Goal: Transaction & Acquisition: Book appointment/travel/reservation

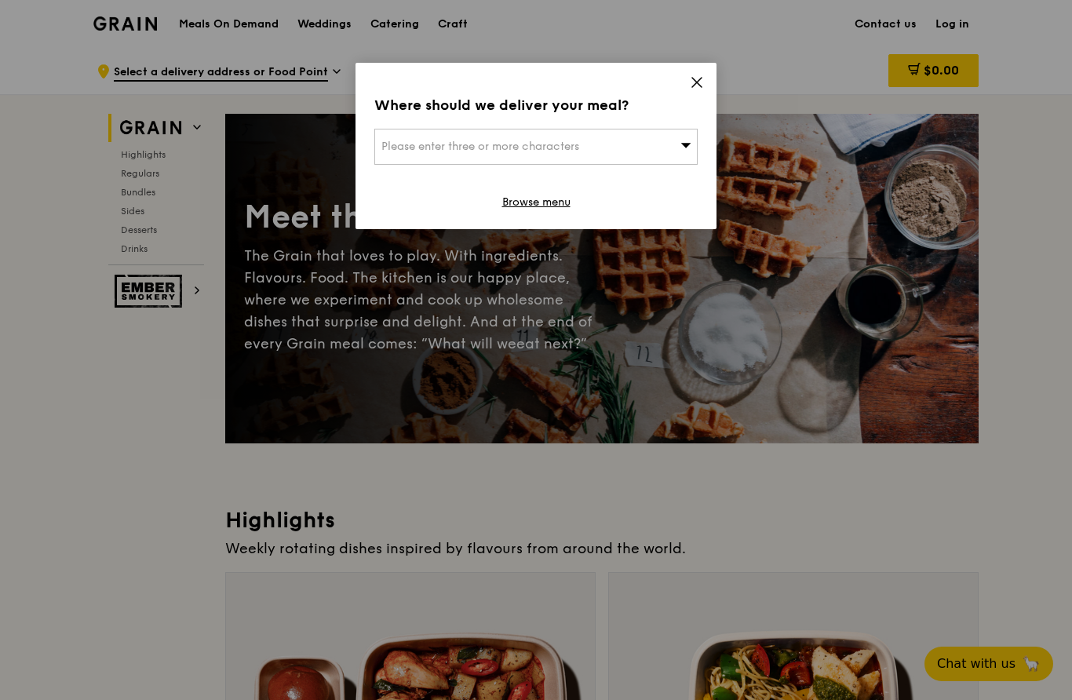
click at [692, 77] on icon at bounding box center [697, 82] width 14 height 14
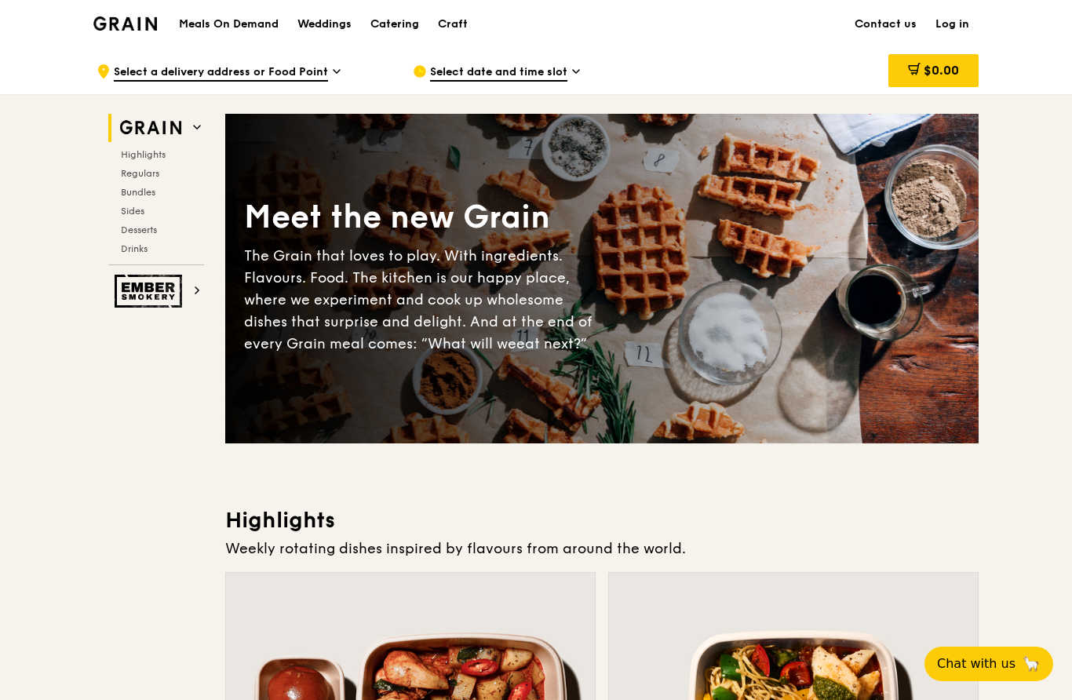
click at [498, 75] on span "Select date and time slot" at bounding box center [498, 72] width 137 height 17
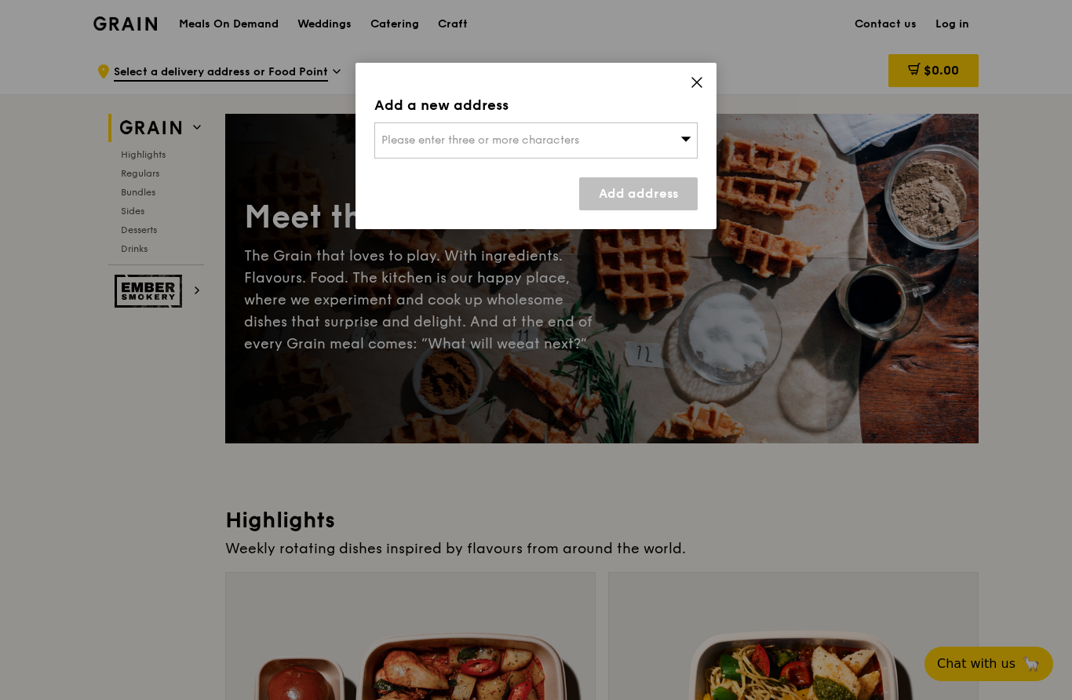
click at [709, 74] on div "Add a new address Please enter three or more characters Add address" at bounding box center [535, 146] width 361 height 166
click at [700, 68] on div "Add a new address Please enter three or more characters Add address" at bounding box center [535, 146] width 361 height 166
click at [702, 82] on icon at bounding box center [697, 82] width 14 height 14
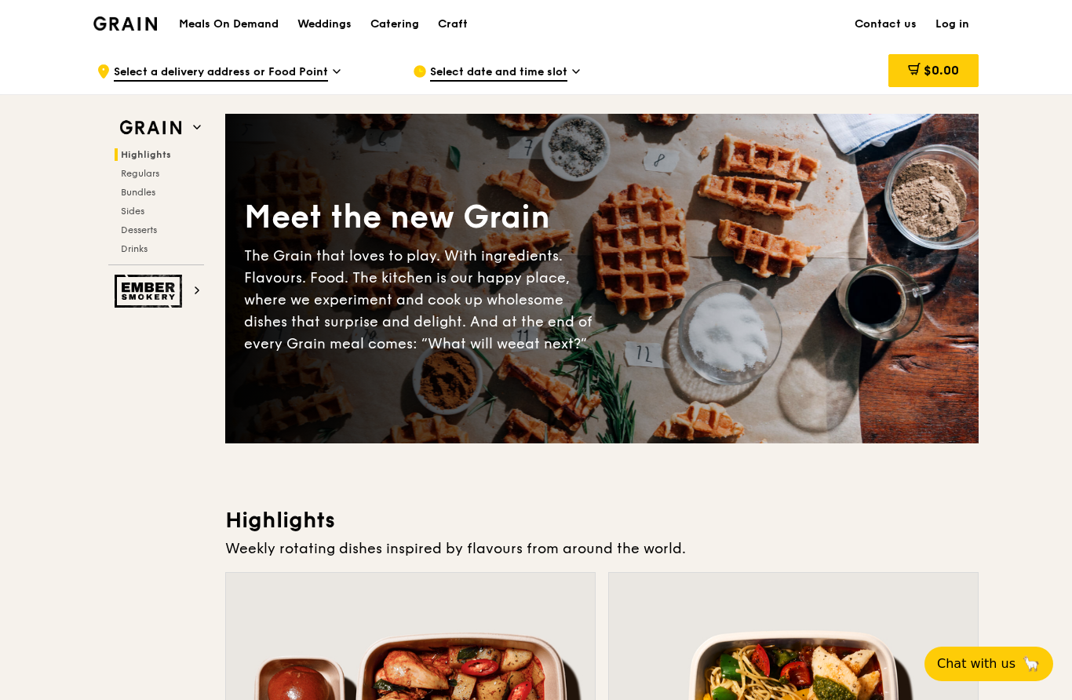
click at [391, 26] on div "Catering" at bounding box center [394, 24] width 49 height 47
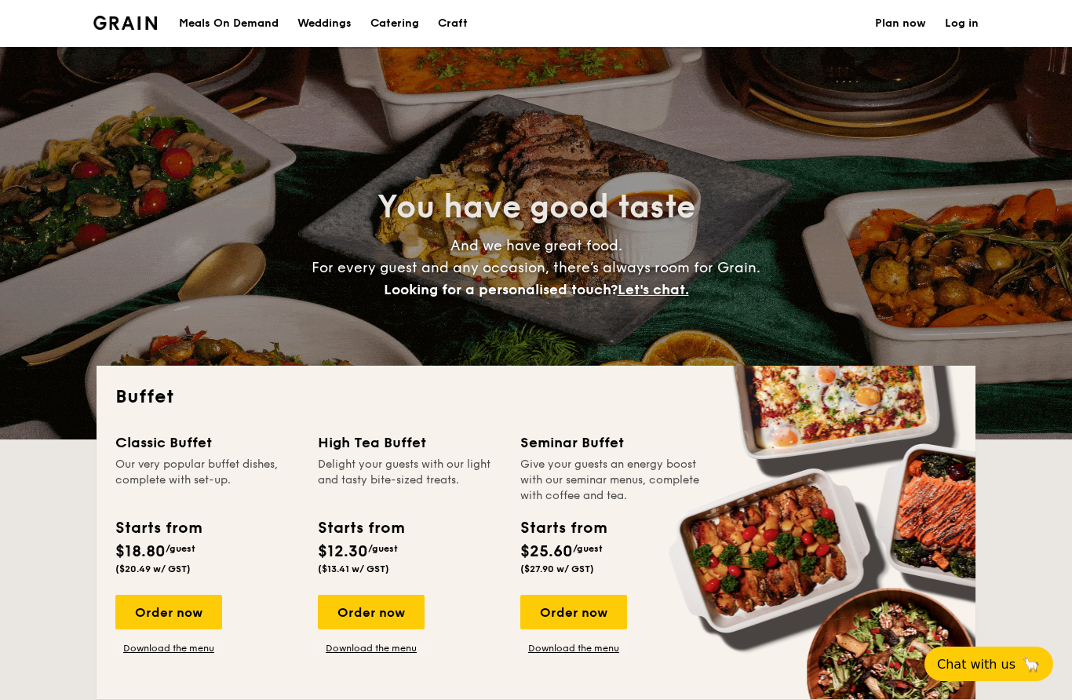
select select
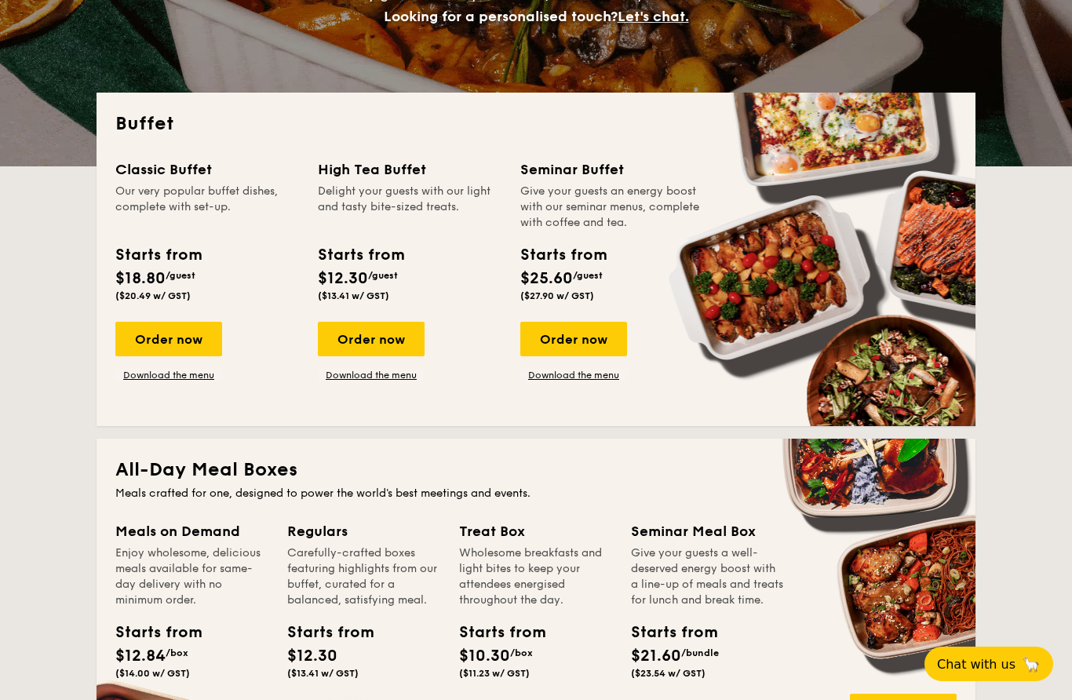
scroll to position [271, 0]
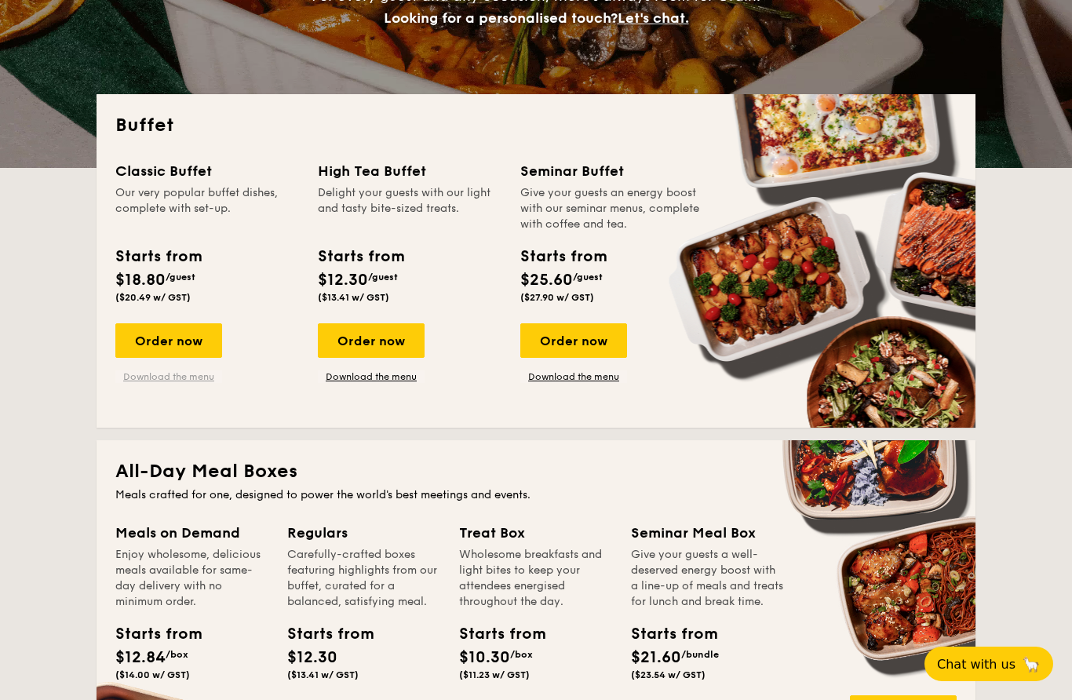
click at [165, 382] on link "Download the menu" at bounding box center [168, 376] width 107 height 13
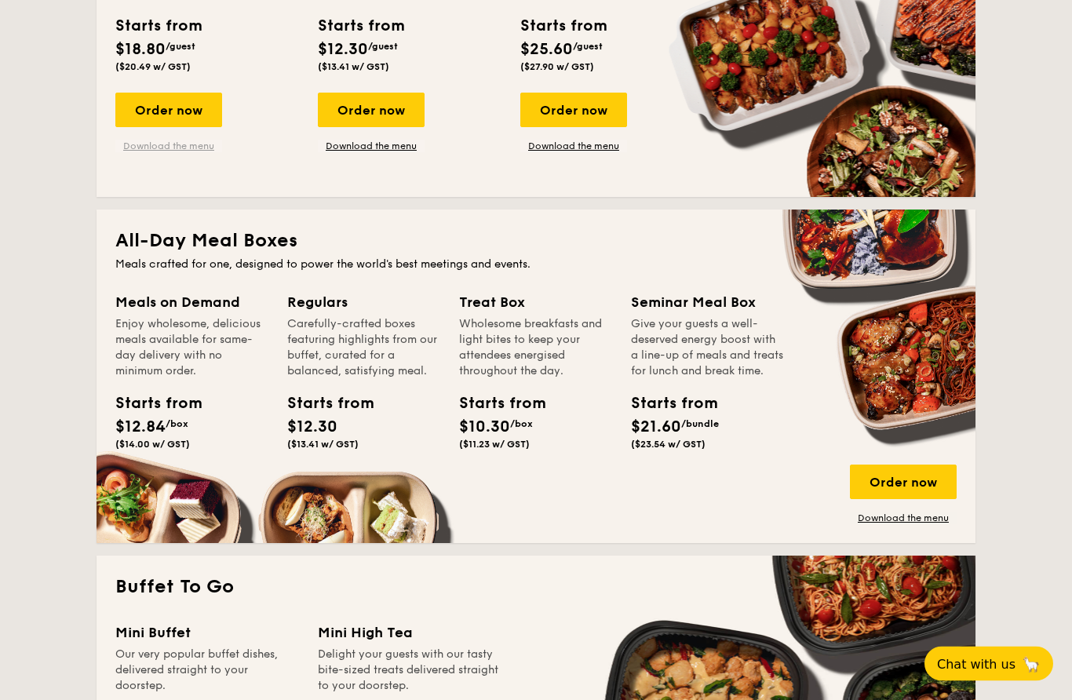
scroll to position [502, 0]
click at [158, 406] on div "Starts from" at bounding box center [150, 404] width 71 height 24
click at [171, 320] on div "Enjoy wholesome, delicious meals available for same-day delivery with no minimu…" at bounding box center [191, 347] width 153 height 63
click at [913, 479] on div "Order now" at bounding box center [903, 482] width 107 height 35
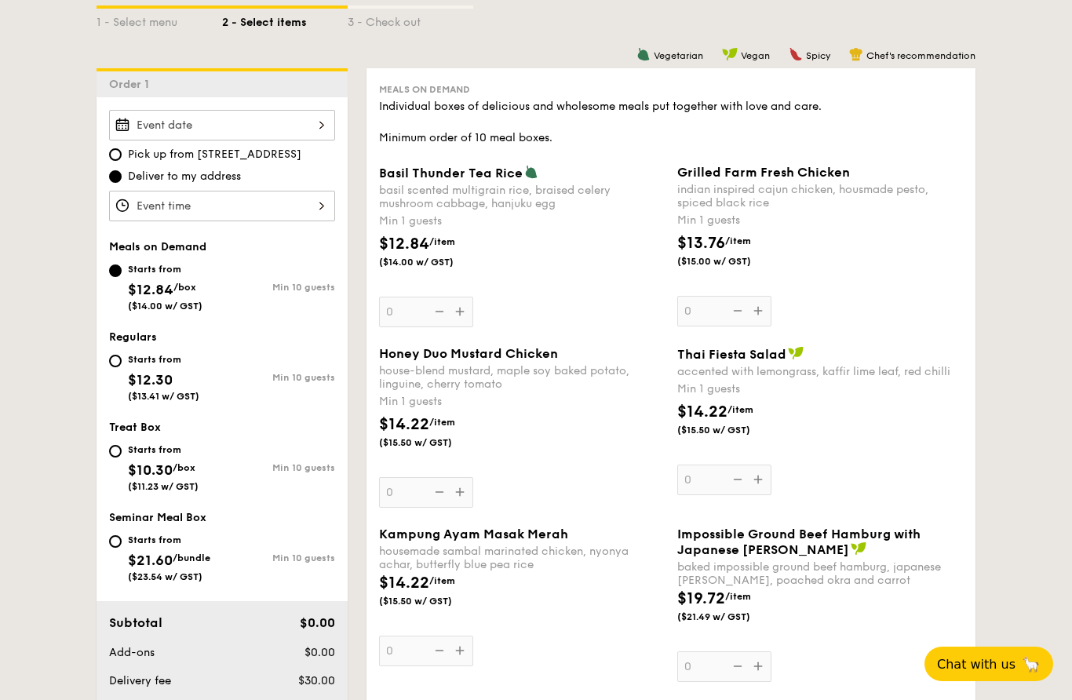
scroll to position [373, 0]
